Goal: Navigation & Orientation: Go to known website

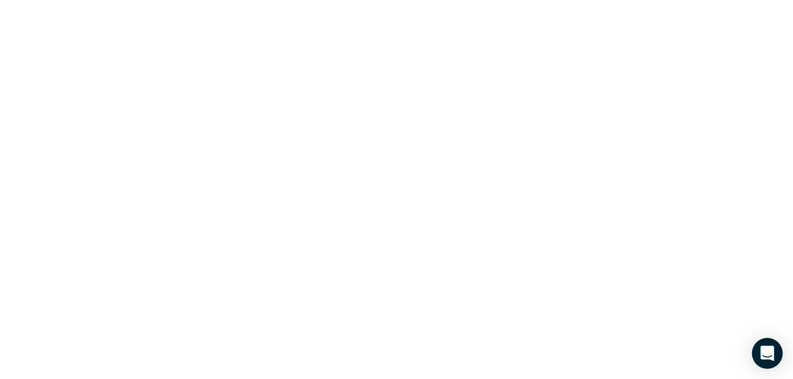
click at [765, 357] on icon "Open Intercom Messenger" at bounding box center [767, 353] width 15 height 15
